Goal: Task Accomplishment & Management: Use online tool/utility

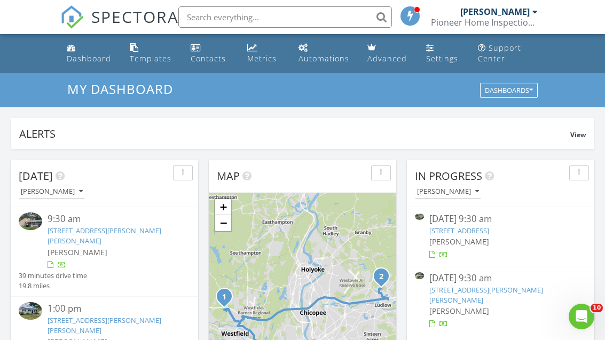
scroll to position [130, 0]
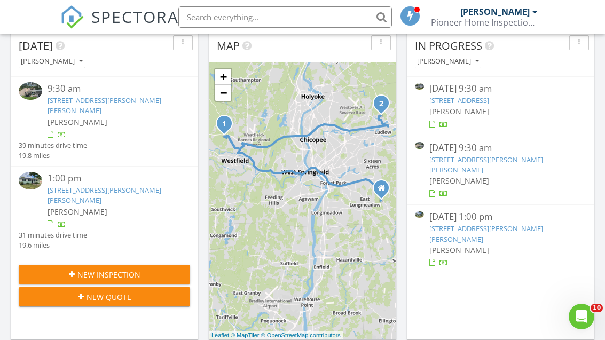
click at [448, 224] on link "67 Prokop Ave, Ludlow, MA 01056" at bounding box center [487, 234] width 114 height 20
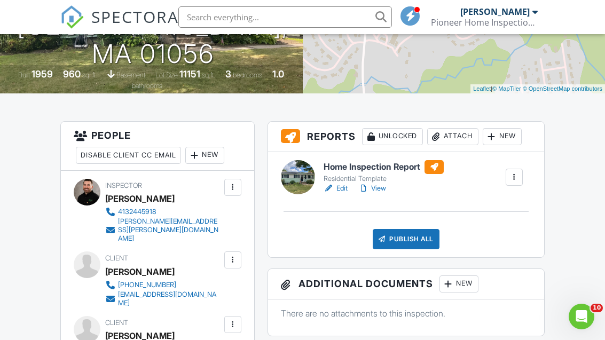
scroll to position [220, 0]
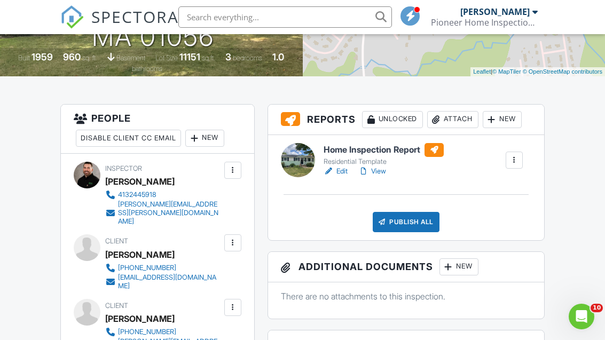
click at [389, 220] on div "Publish All" at bounding box center [406, 222] width 67 height 20
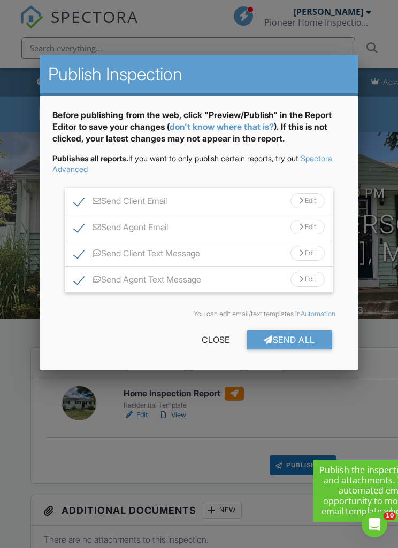
scroll to position [0, 0]
click at [266, 340] on div at bounding box center [267, 340] width 9 height 9
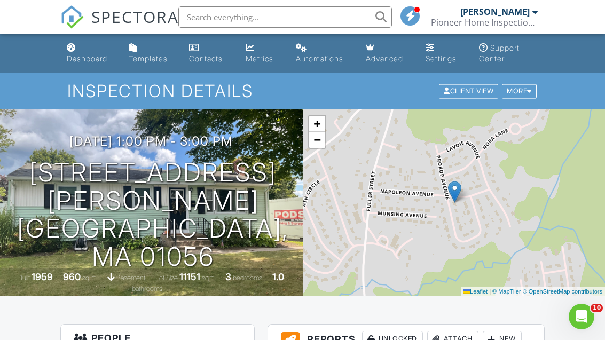
click at [76, 56] on div "Dashboard" at bounding box center [87, 58] width 41 height 9
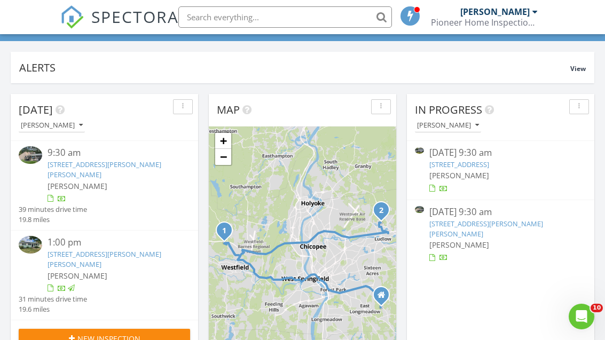
scroll to position [71, 0]
